Goal: Obtain resource: Obtain resource

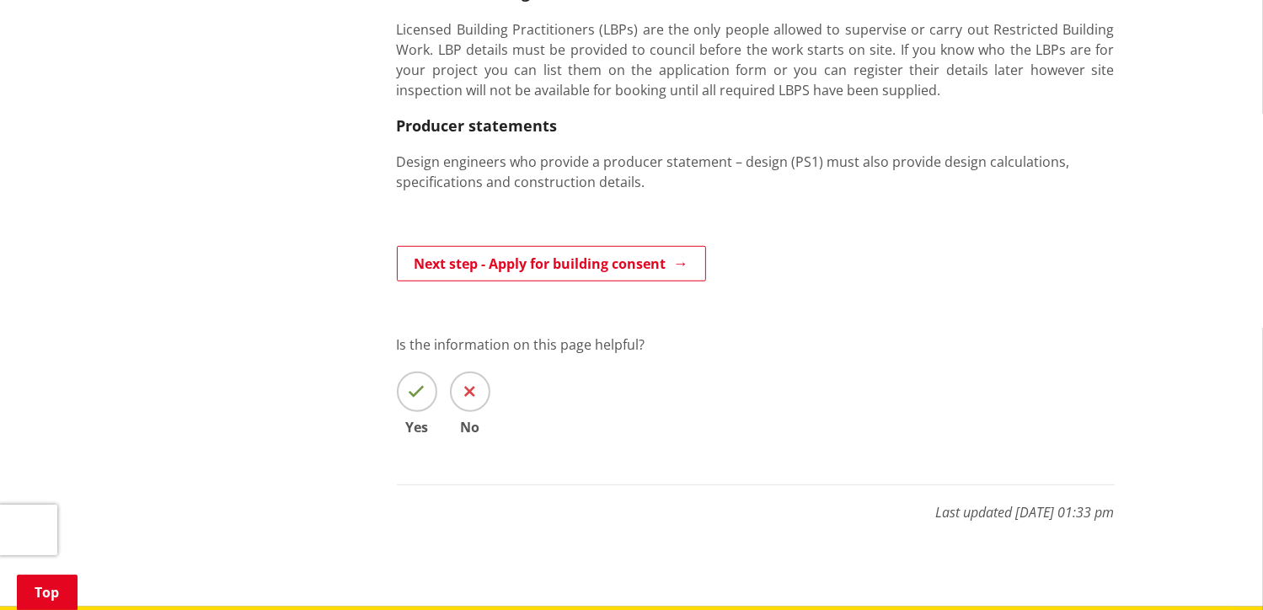
scroll to position [1180, 0]
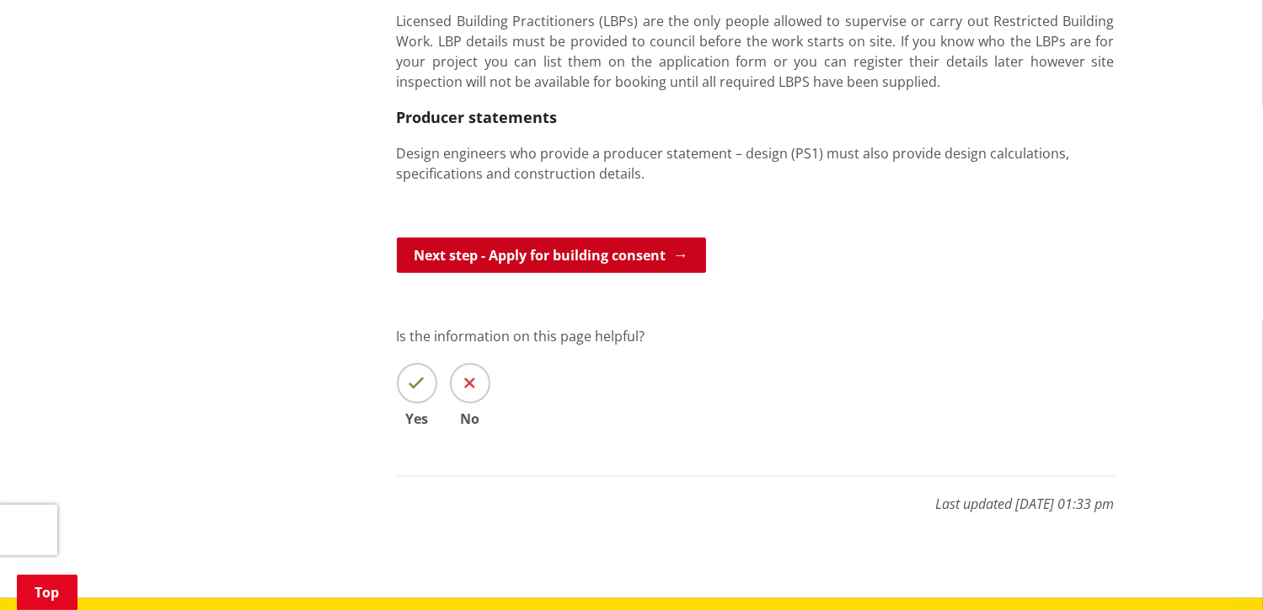
click at [523, 262] on link "Next step - Apply for building consent" at bounding box center [551, 255] width 309 height 35
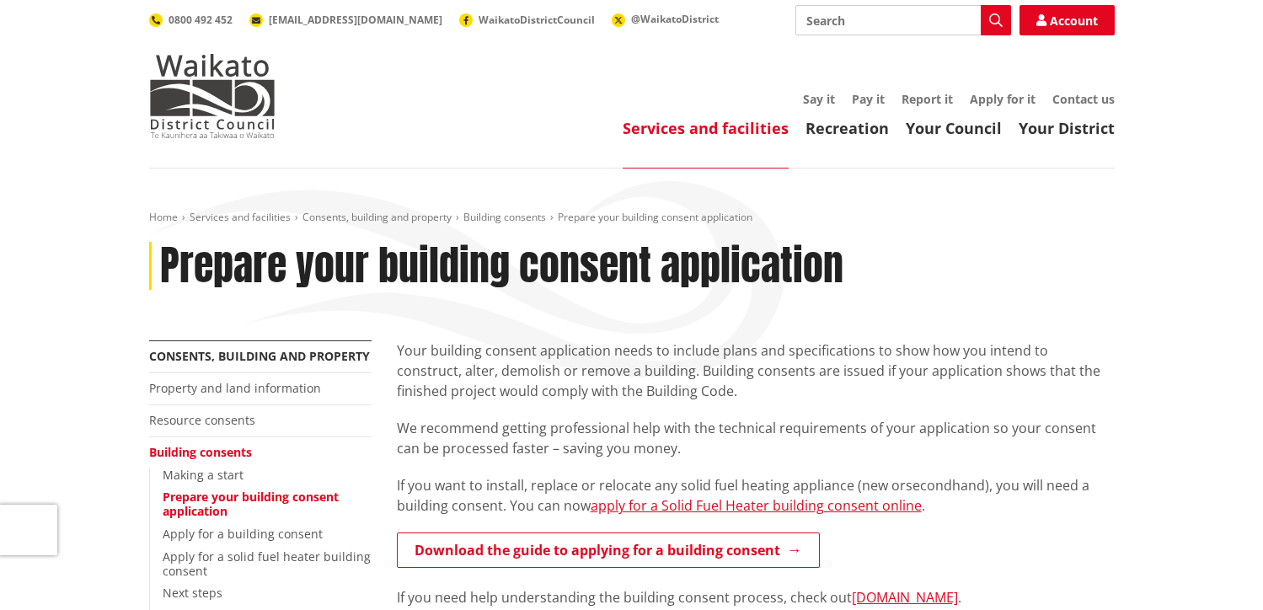
scroll to position [1180, 0]
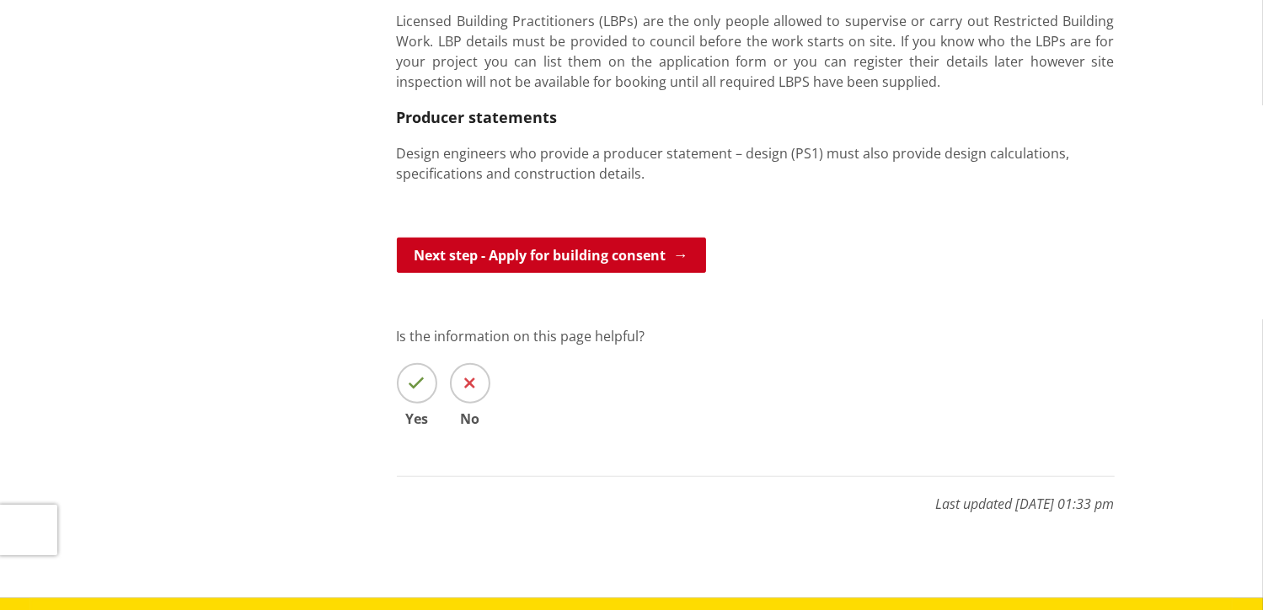
click at [513, 263] on link "Next step - Apply for building consent" at bounding box center [551, 255] width 309 height 35
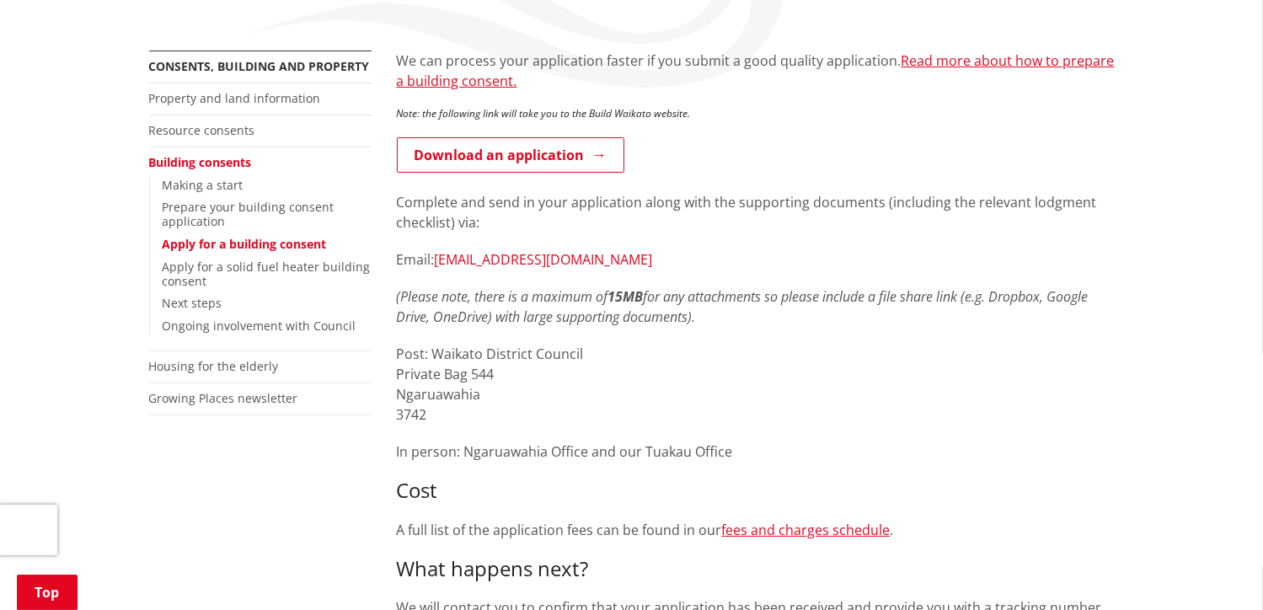
scroll to position [253, 0]
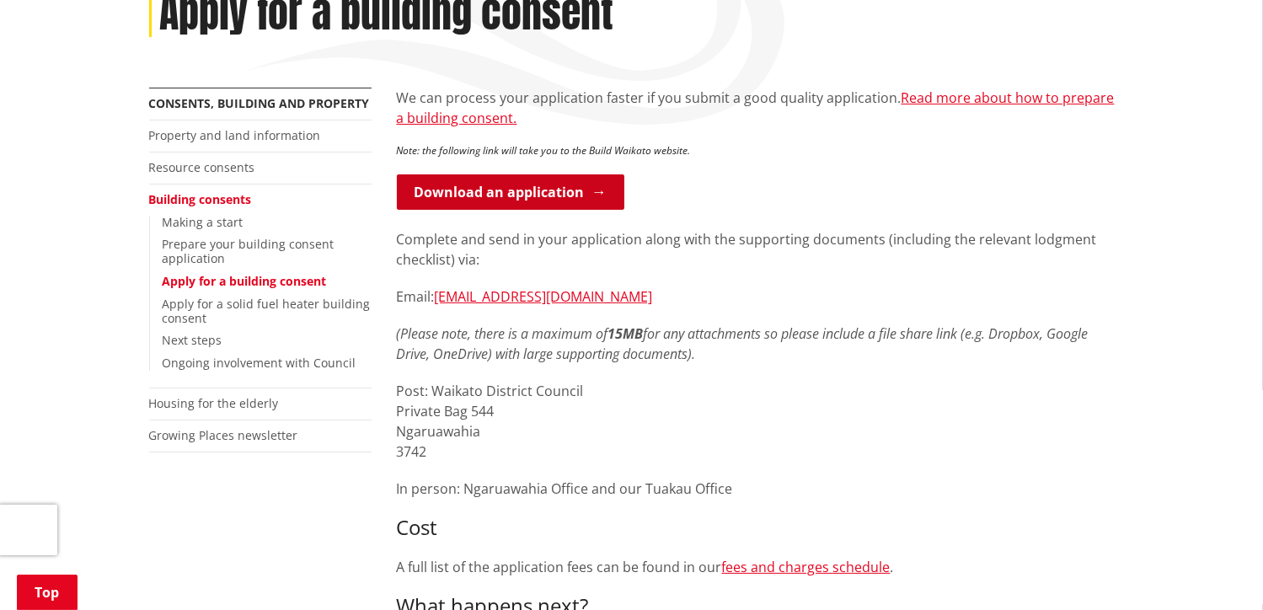
click at [596, 197] on link "Download an application" at bounding box center [511, 191] width 228 height 35
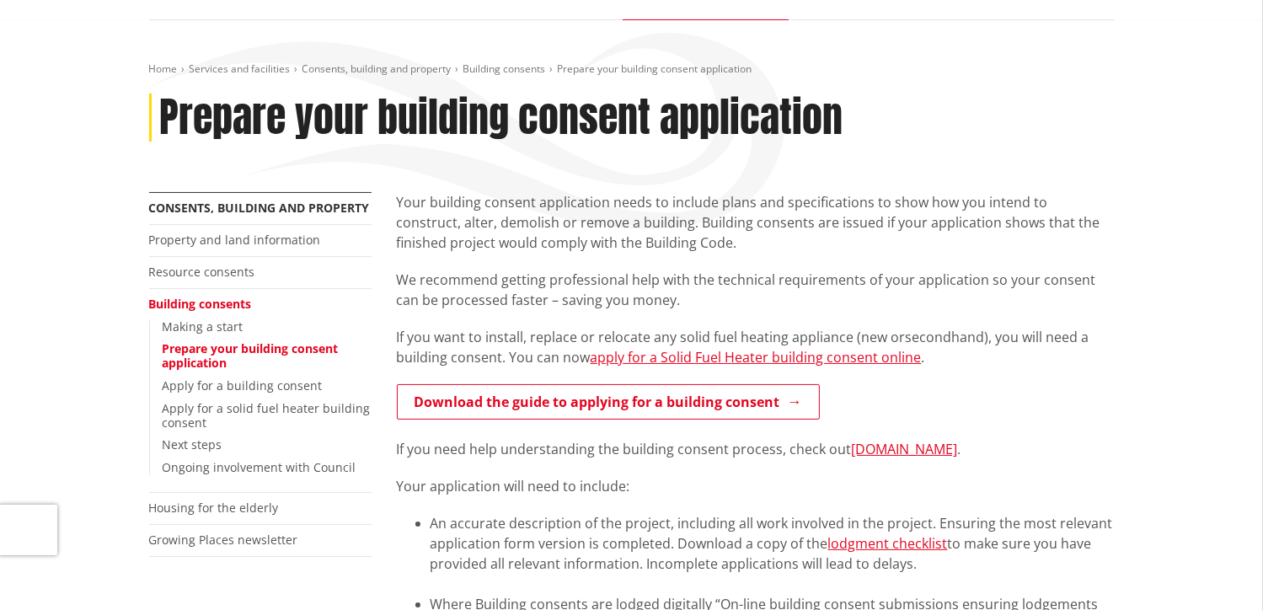
scroll to position [253, 0]
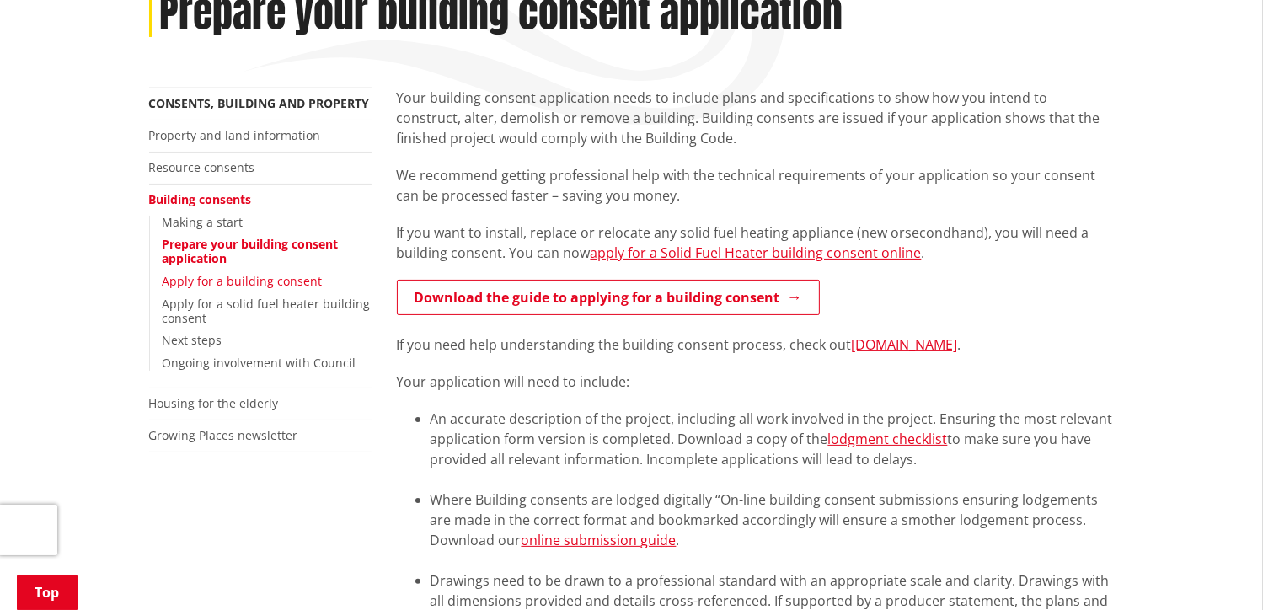
click at [282, 279] on link "Apply for a building consent" at bounding box center [243, 281] width 160 height 16
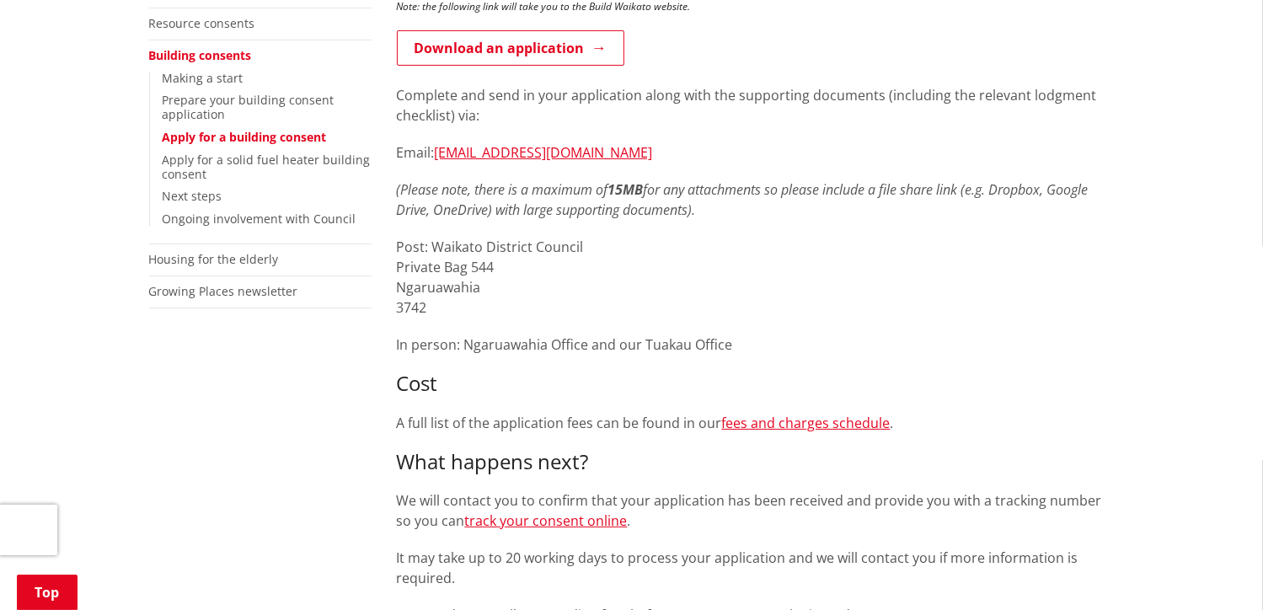
scroll to position [169, 0]
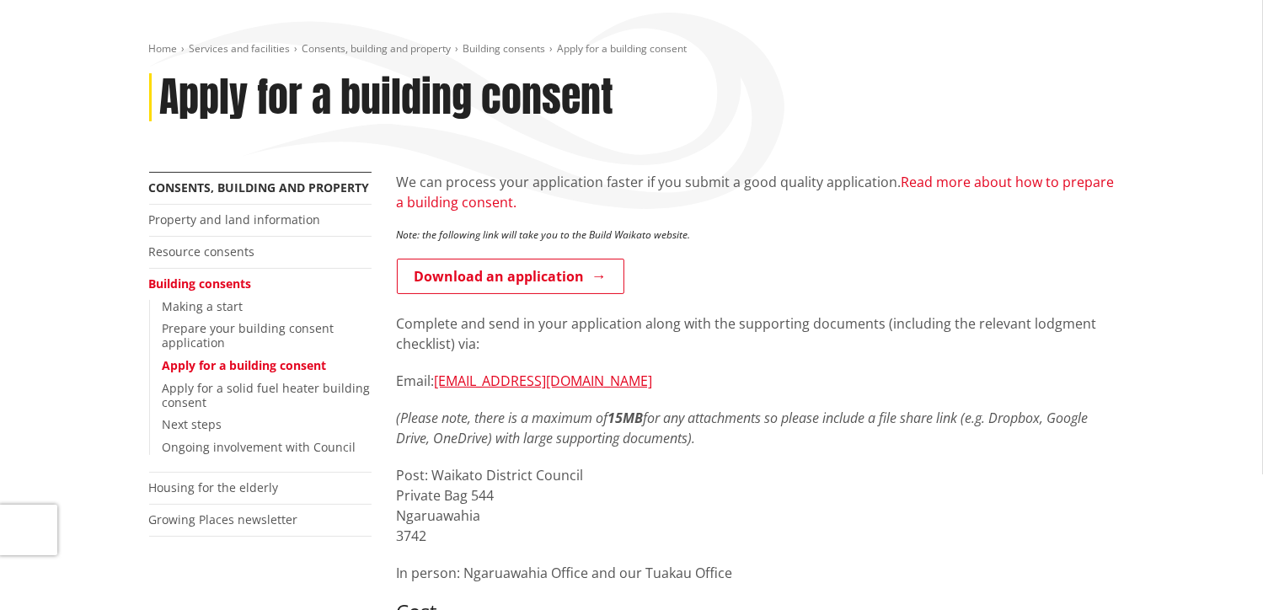
click at [467, 204] on link "Read more about how to prepare a building consent." at bounding box center [756, 192] width 718 height 39
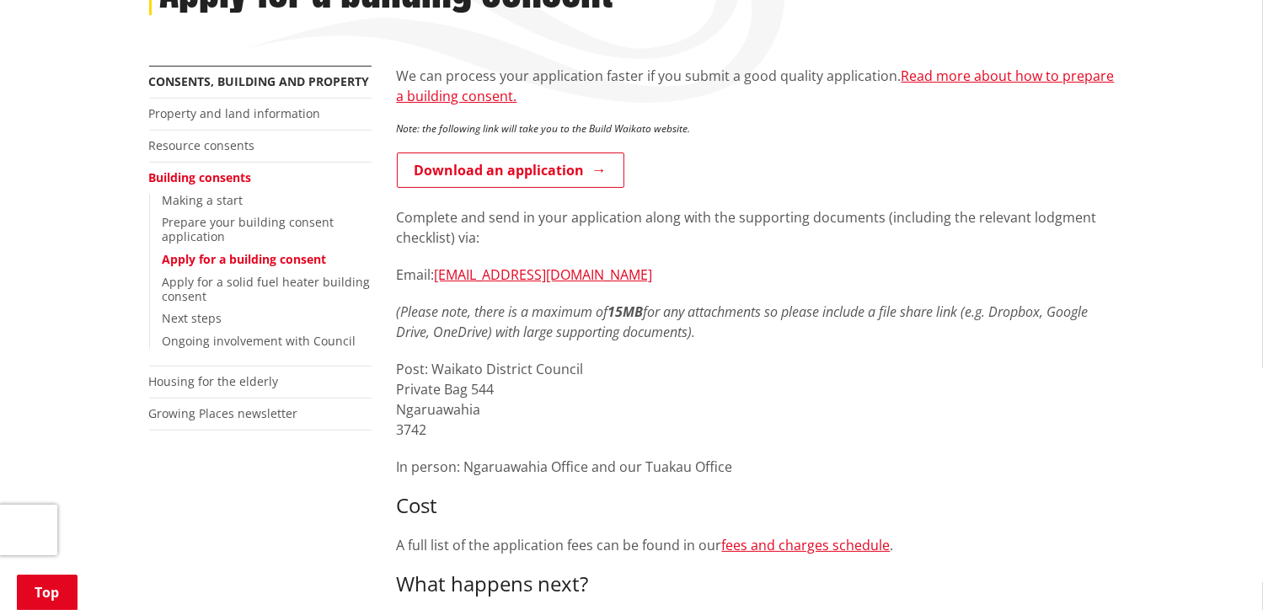
scroll to position [84, 0]
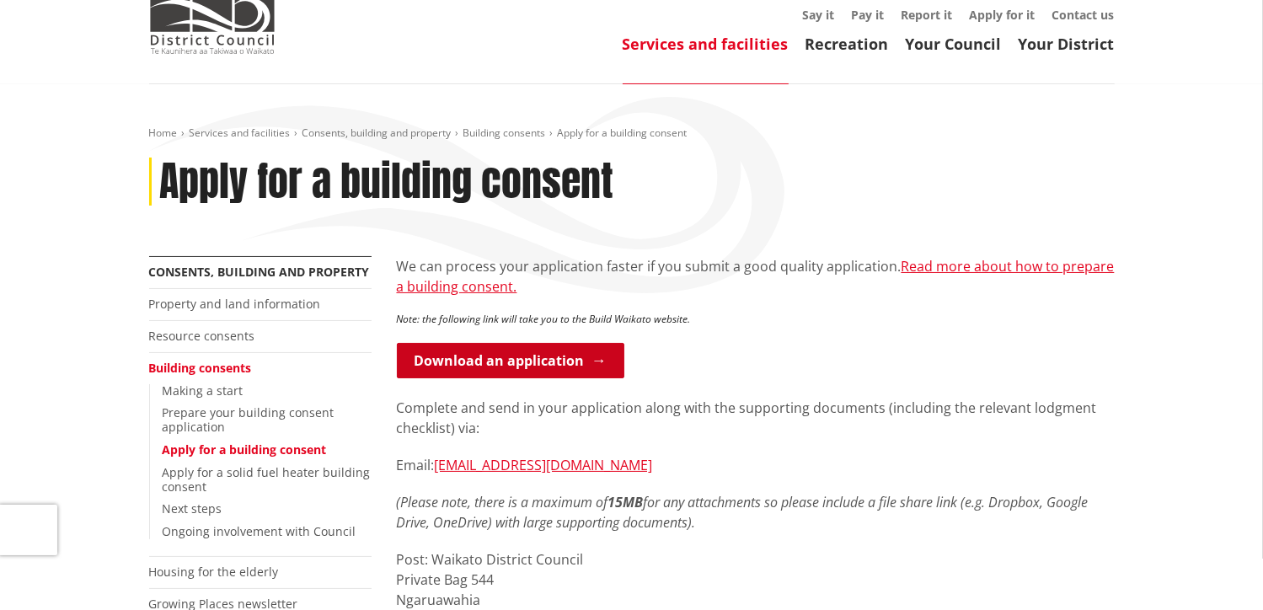
click at [534, 359] on link "Download an application" at bounding box center [511, 360] width 228 height 35
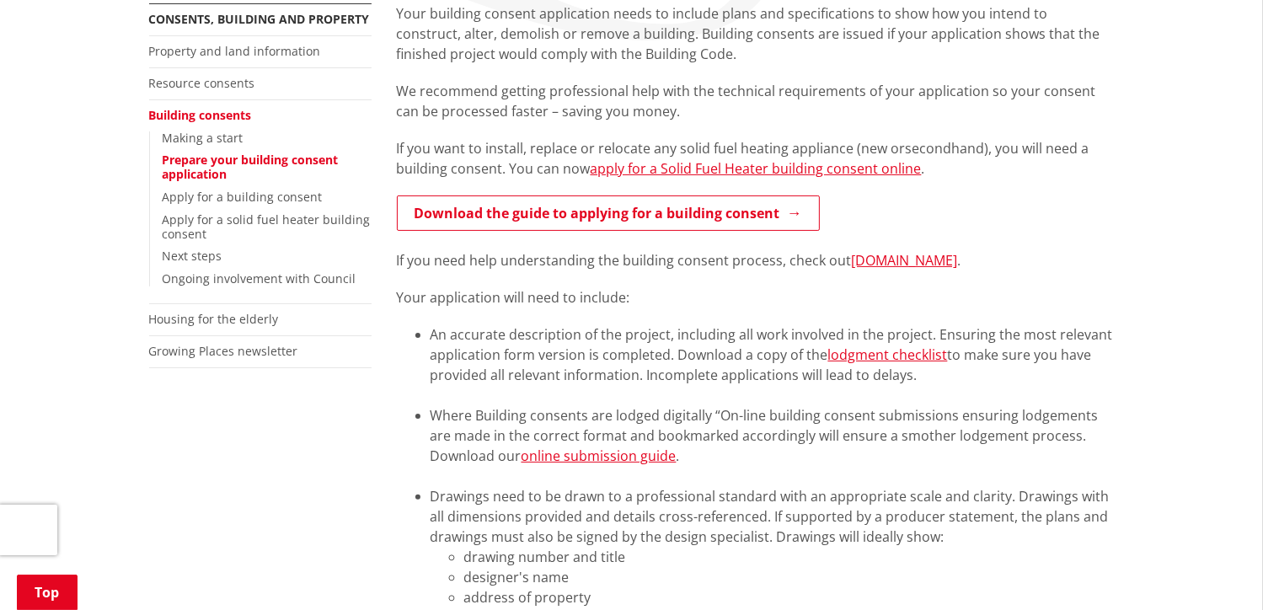
scroll to position [506, 0]
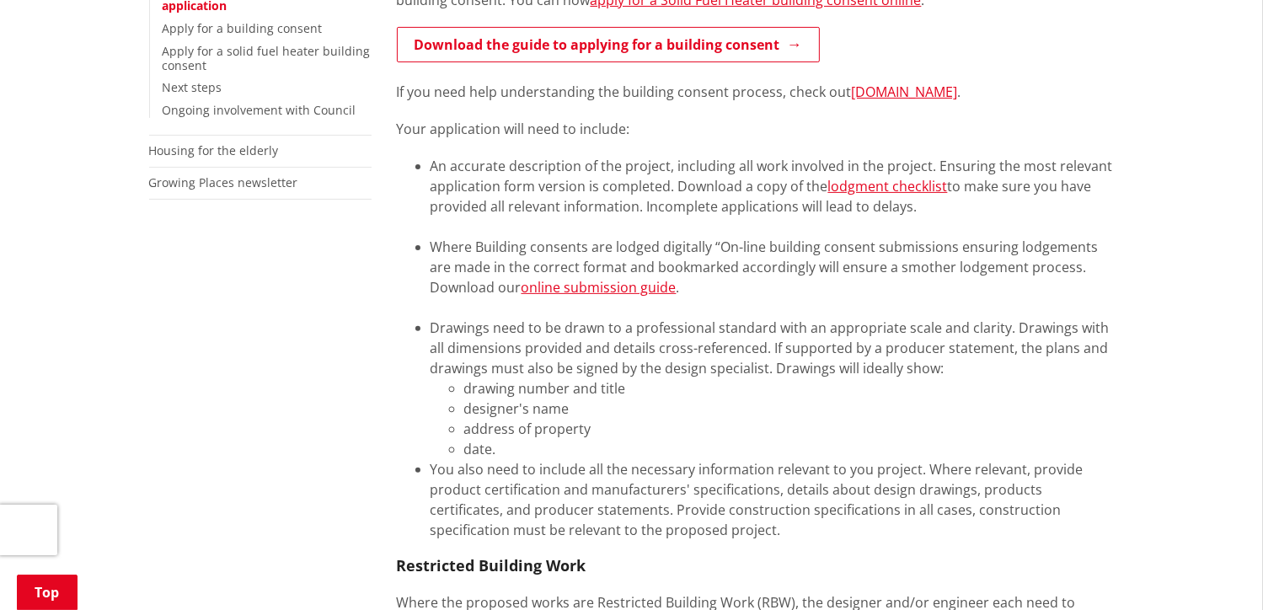
click at [813, 410] on li "designer's name" at bounding box center [789, 409] width 651 height 20
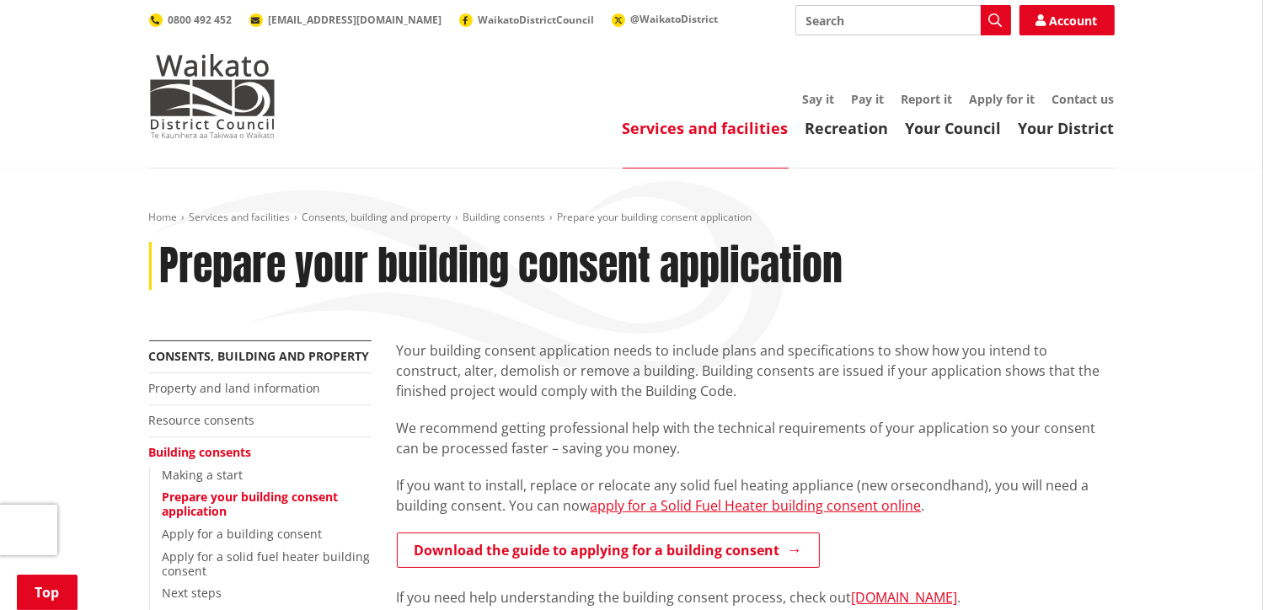
scroll to position [0, 0]
